Goal: Information Seeking & Learning: Understand process/instructions

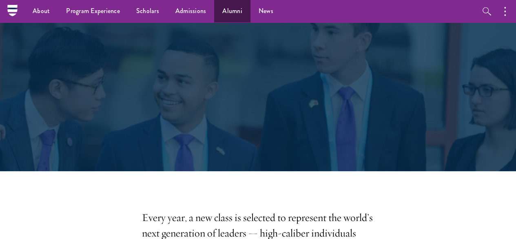
scroll to position [41, 0]
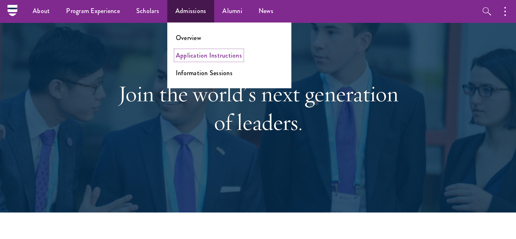
click at [196, 57] on link "Application Instructions" at bounding box center [209, 55] width 66 height 9
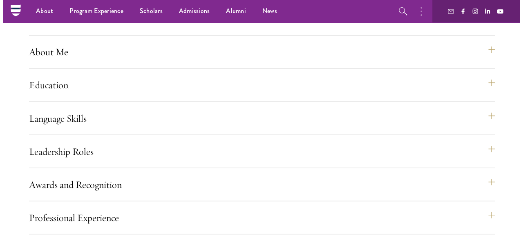
scroll to position [572, 0]
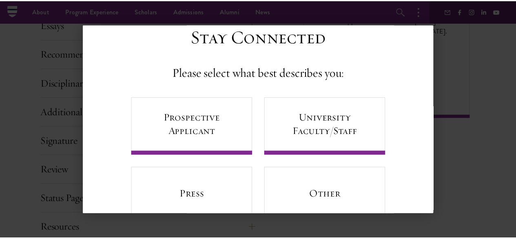
scroll to position [53, 0]
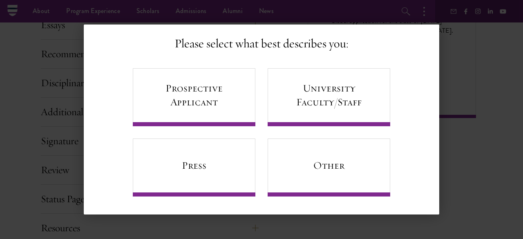
click at [471, 116] on div "Back Stay Connected Please select what best describes you: Prospective Applican…" at bounding box center [261, 119] width 523 height 190
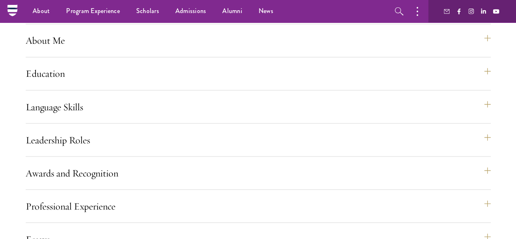
scroll to position [653, 0]
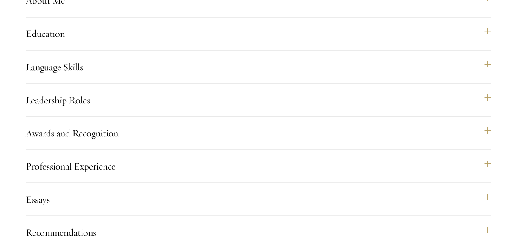
scroll to position [776, 0]
